Goal: Use online tool/utility

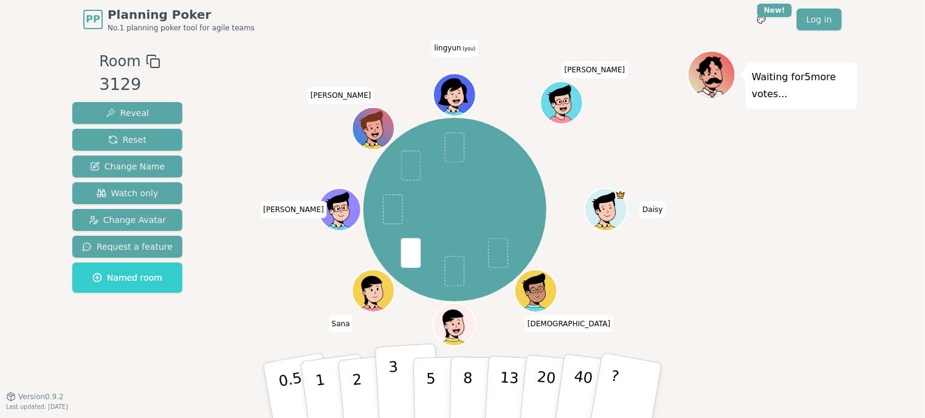
click at [399, 379] on button "3" at bounding box center [408, 391] width 66 height 95
click at [347, 388] on button "2" at bounding box center [371, 391] width 69 height 97
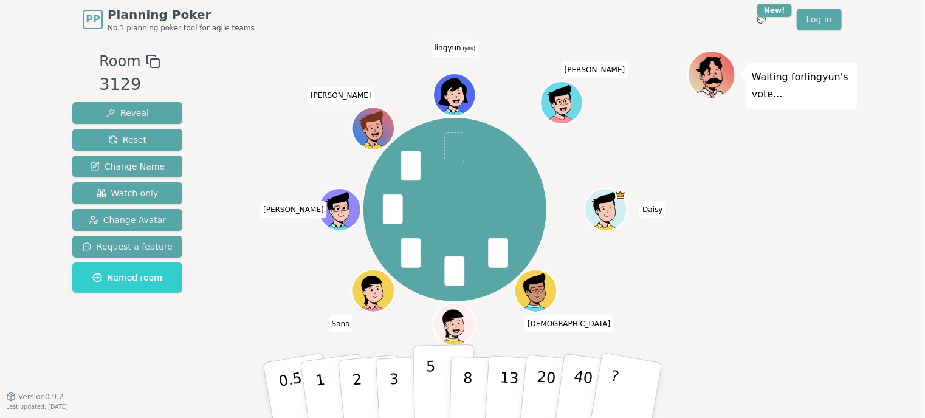
click at [422, 384] on button "5" at bounding box center [444, 391] width 63 height 92
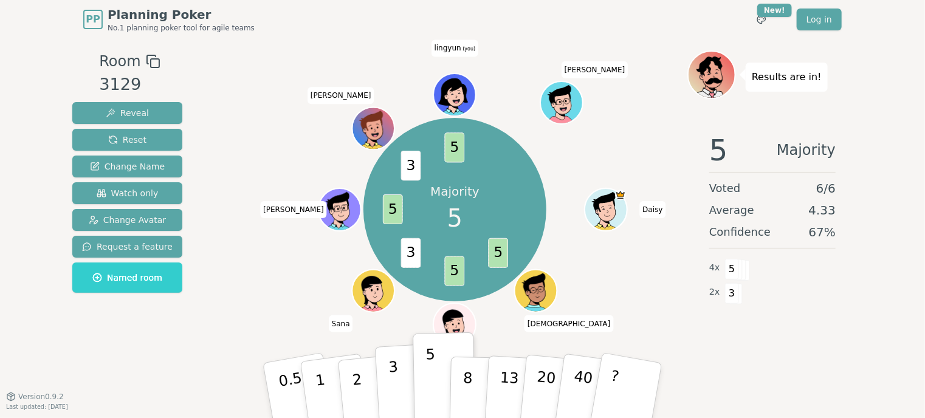
click at [389, 383] on button "3" at bounding box center [408, 391] width 66 height 95
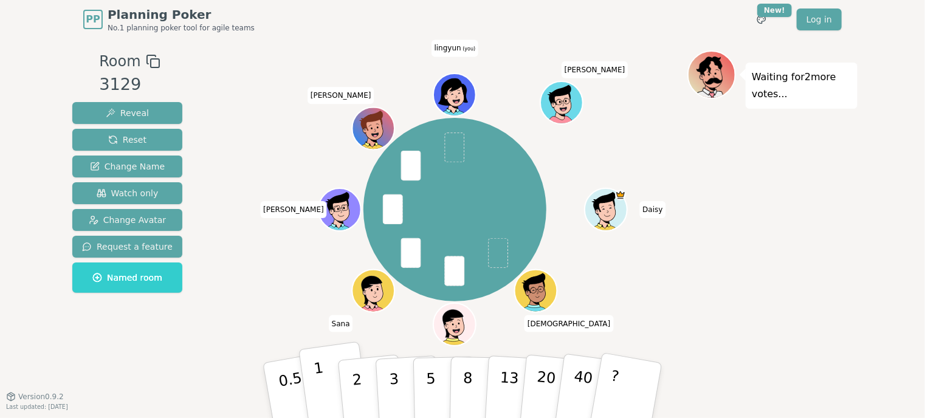
click at [328, 389] on button "1" at bounding box center [335, 391] width 72 height 98
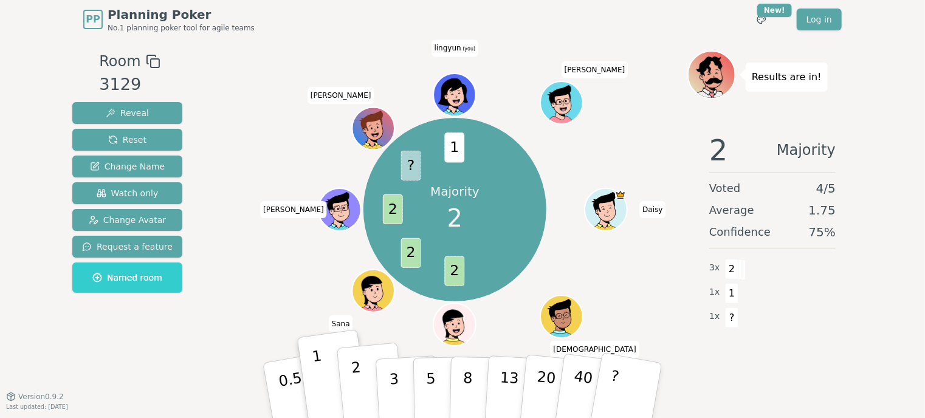
click at [360, 389] on p "2" at bounding box center [359, 392] width 16 height 66
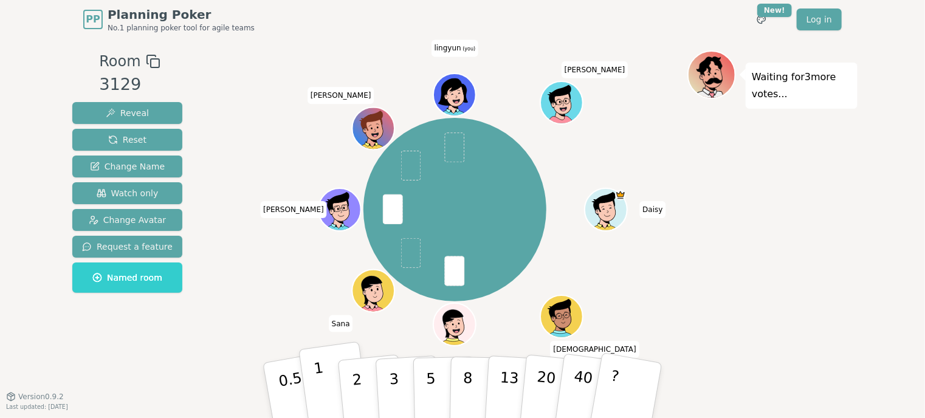
click at [316, 395] on button "1" at bounding box center [335, 391] width 72 height 98
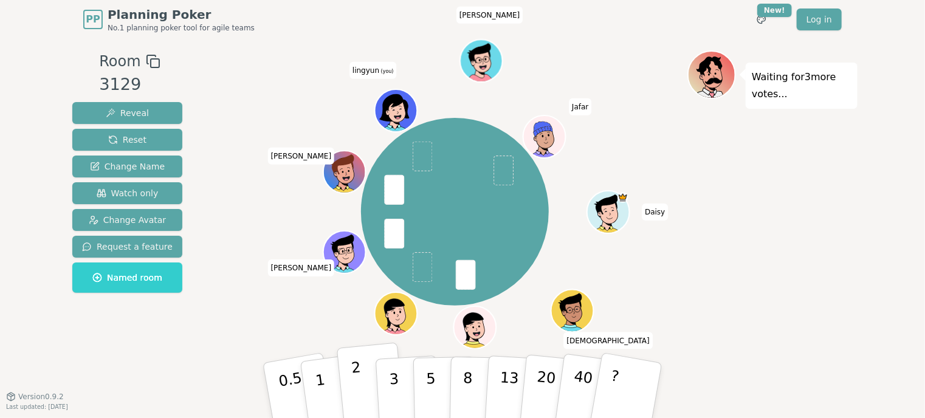
click at [351, 384] on button "2" at bounding box center [371, 391] width 69 height 97
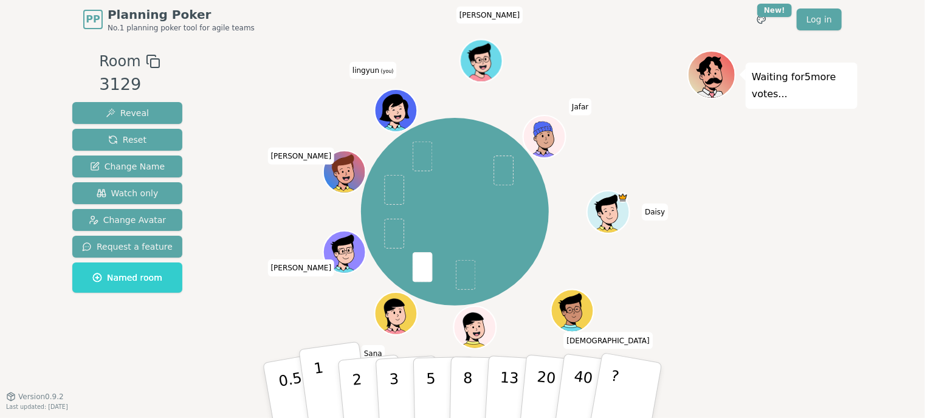
click at [333, 382] on button "1" at bounding box center [335, 391] width 72 height 98
click at [315, 373] on p "1" at bounding box center [322, 392] width 18 height 66
click at [359, 377] on p "2" at bounding box center [359, 392] width 16 height 66
click at [356, 386] on p "2" at bounding box center [359, 392] width 16 height 66
